Goal: Find specific page/section: Find specific page/section

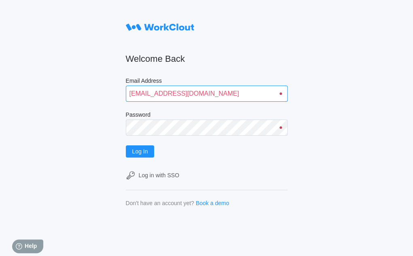
type input "[EMAIL_ADDRESS][DOMAIN_NAME]"
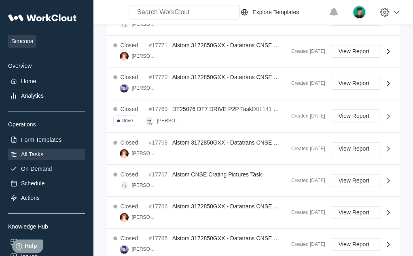
scroll to position [316, 0]
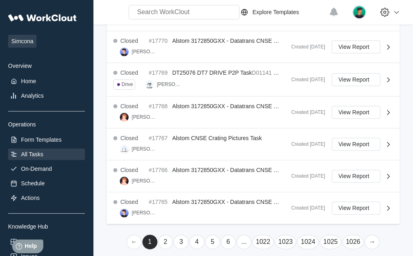
click at [352, 239] on link "1026" at bounding box center [353, 242] width 22 height 15
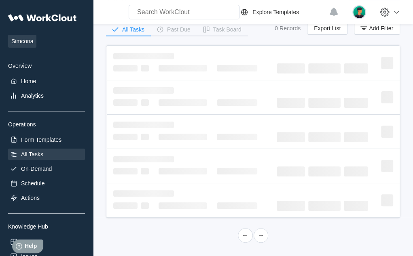
scroll to position [0, 0]
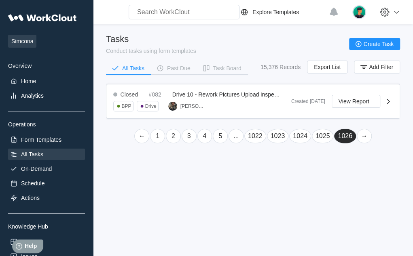
click at [142, 135] on link "←" at bounding box center [141, 136] width 15 height 15
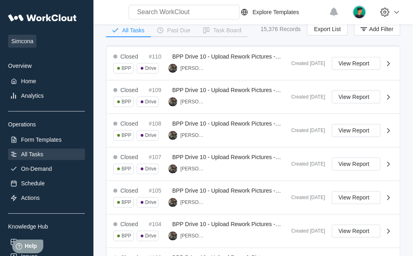
scroll to position [39, 0]
